Goal: Transaction & Acquisition: Purchase product/service

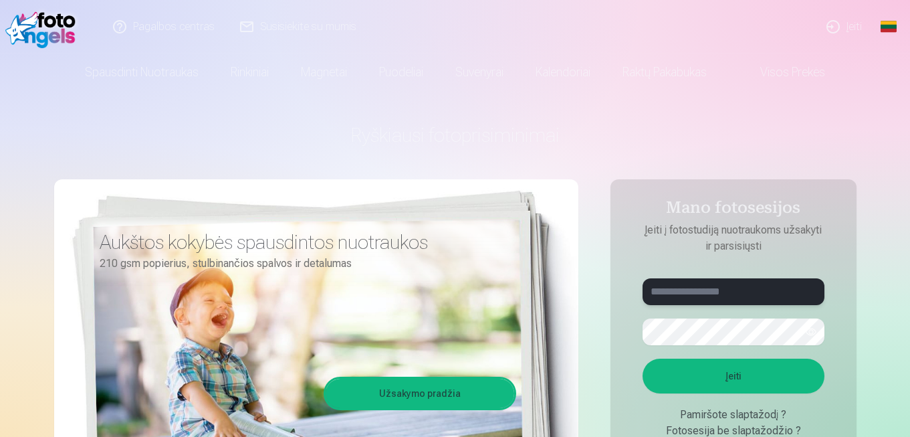
click at [718, 291] on input "text" at bounding box center [734, 291] width 182 height 27
type input "**********"
click at [810, 330] on button "button" at bounding box center [810, 331] width 25 height 25
click at [758, 374] on button "Įeiti" at bounding box center [734, 375] width 182 height 35
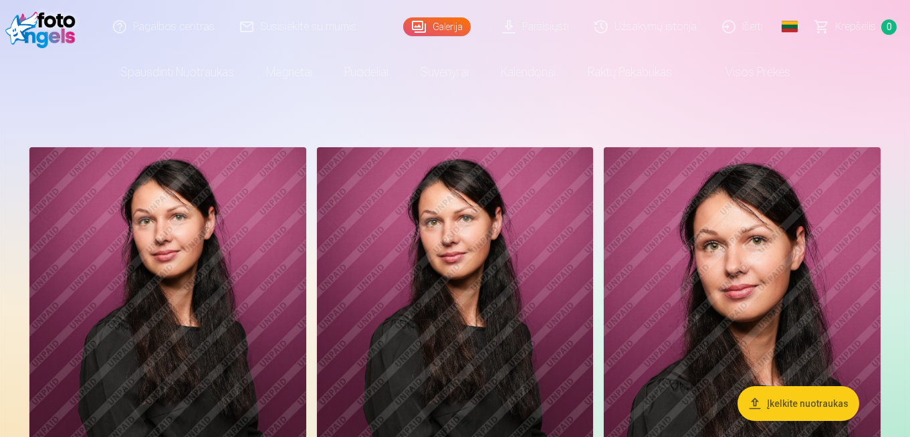
click at [441, 30] on link "Galerija" at bounding box center [437, 26] width 68 height 19
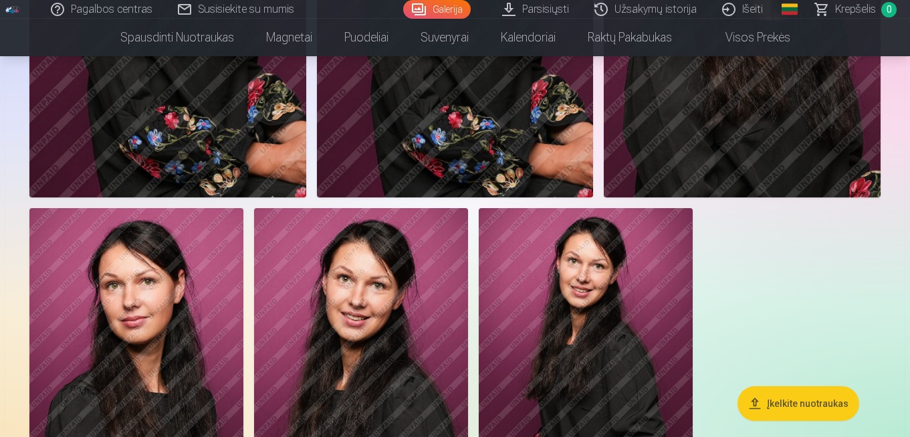
scroll to position [373, 0]
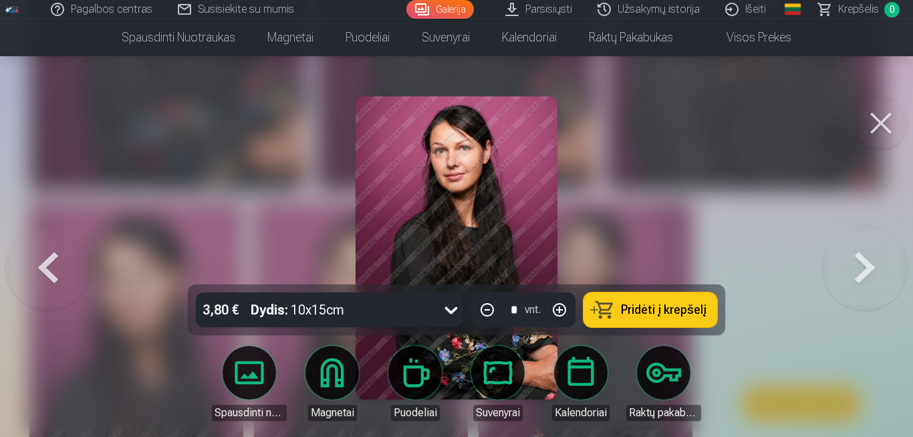
click at [620, 155] on div at bounding box center [456, 218] width 913 height 437
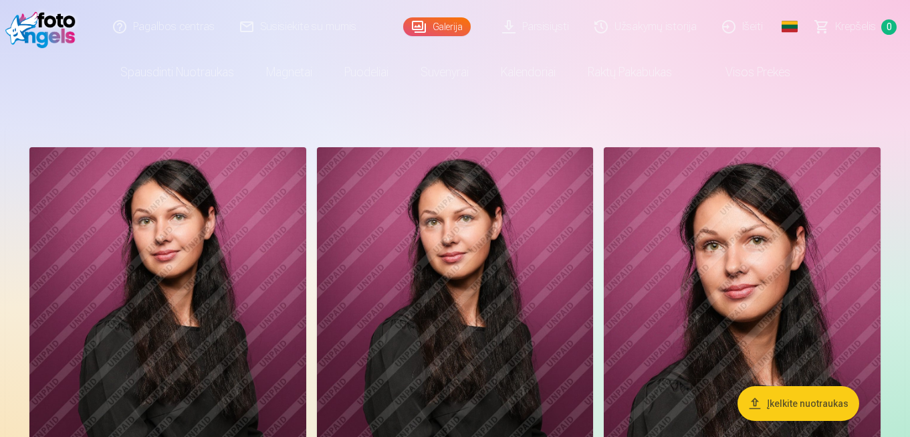
click at [751, 74] on link "Visos prekės" at bounding box center [747, 71] width 118 height 37
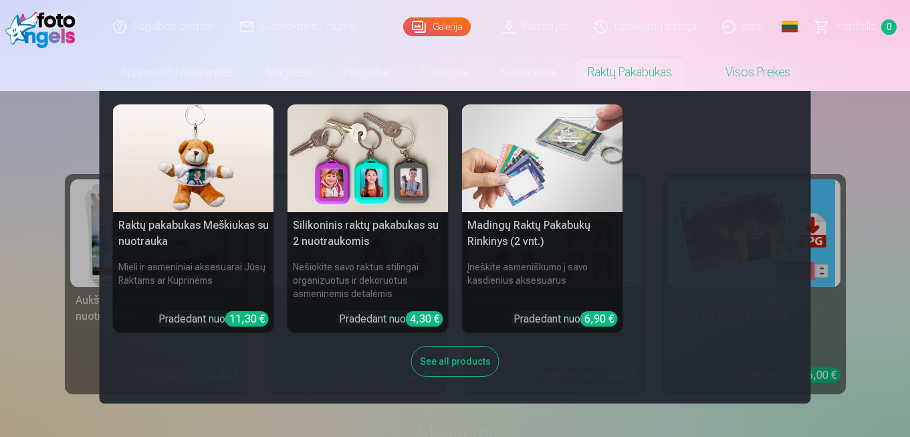
click at [629, 68] on link "Raktų pakabukas" at bounding box center [630, 71] width 116 height 37
